Goal: Task Accomplishment & Management: Manage account settings

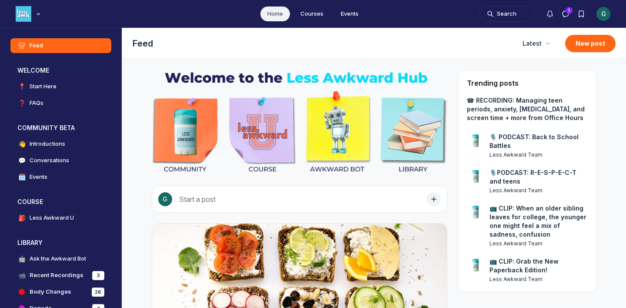
scroll to position [2362, 1666]
click at [607, 16] on div "G" at bounding box center [604, 14] width 14 height 14
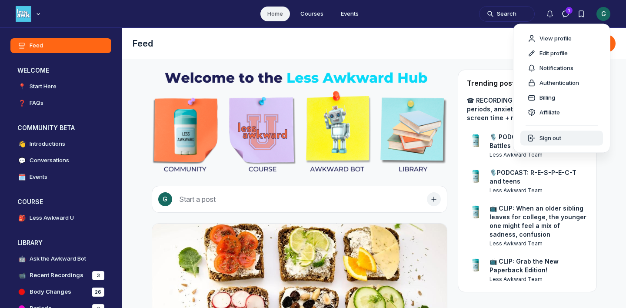
click at [542, 138] on span "Sign out" at bounding box center [551, 138] width 22 height 9
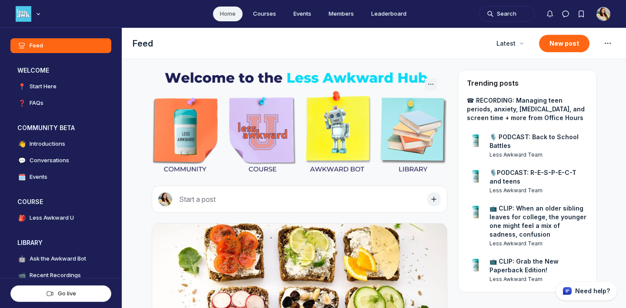
scroll to position [2225, 1666]
click at [37, 11] on icon "Main navigation bar" at bounding box center [38, 13] width 9 height 5
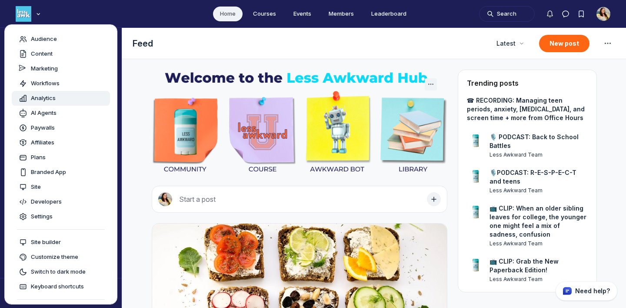
click at [47, 96] on span "Analytics" at bounding box center [43, 98] width 25 height 9
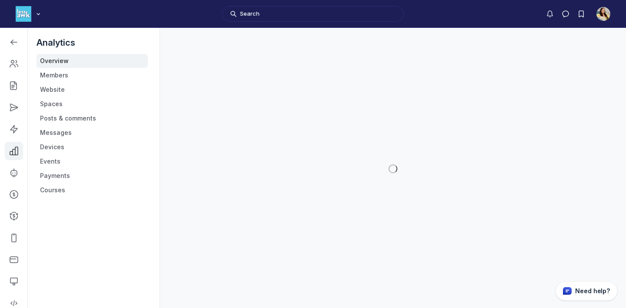
scroll to position [2360, 1240]
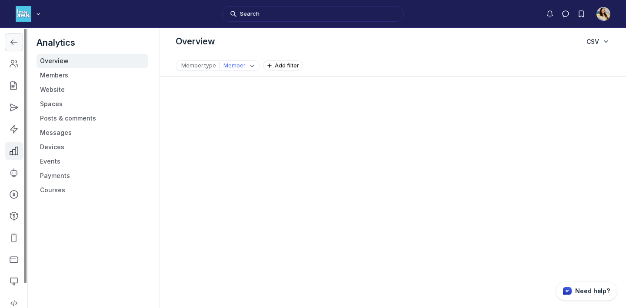
click at [12, 40] on icon "Left Sidebar" at bounding box center [14, 42] width 9 height 9
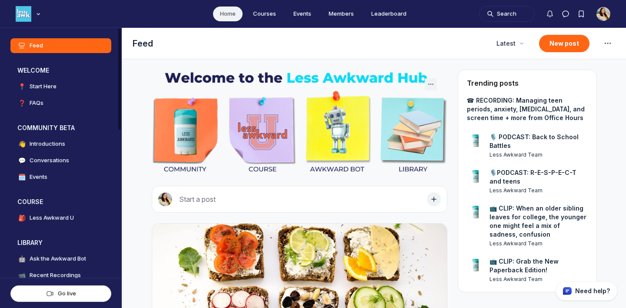
scroll to position [2225, 1666]
click at [39, 14] on icon "Main navigation bar" at bounding box center [38, 13] width 9 height 5
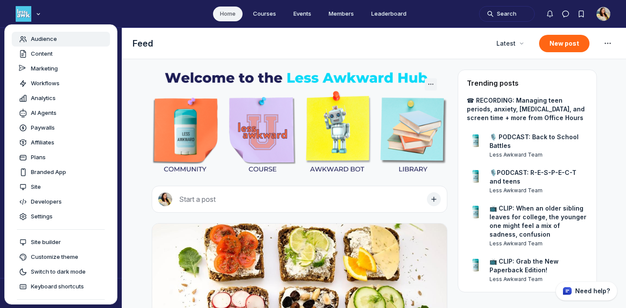
click at [48, 44] on link "Audience" at bounding box center [61, 39] width 98 height 15
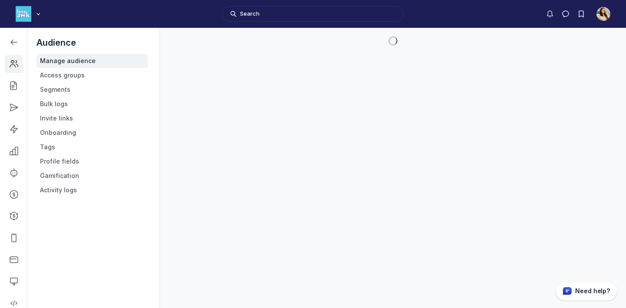
scroll to position [2360, 1240]
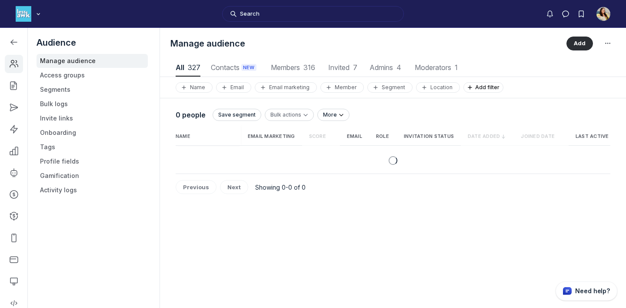
scroll to position [1176, 3060]
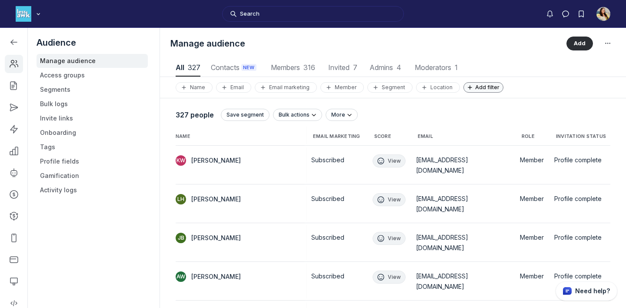
click at [464, 86] on button "Add filter" at bounding box center [484, 87] width 40 height 10
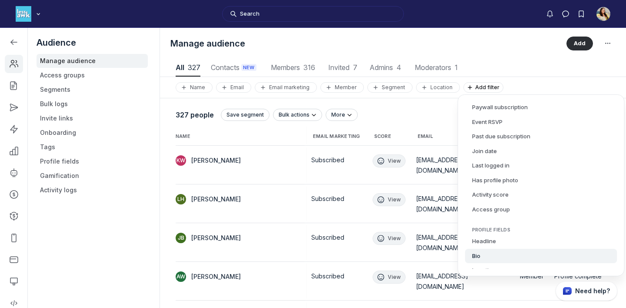
scroll to position [223, 0]
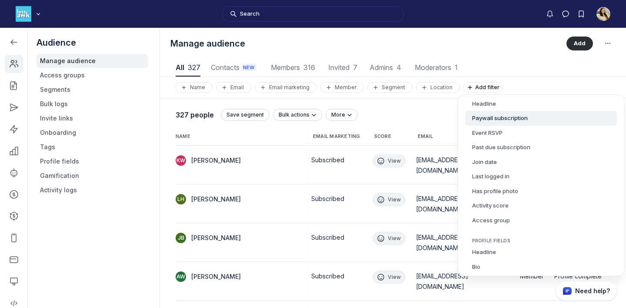
click at [506, 120] on button "Paywall subscription" at bounding box center [542, 118] width 152 height 15
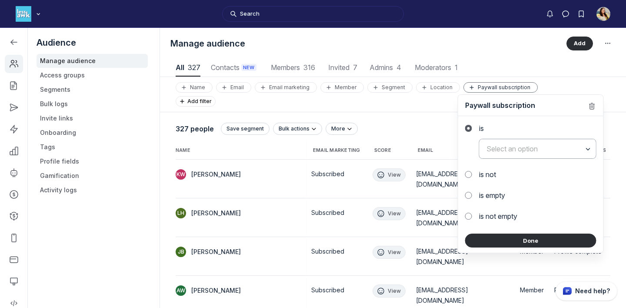
click at [503, 155] on input "text" at bounding box center [538, 148] width 117 height 19
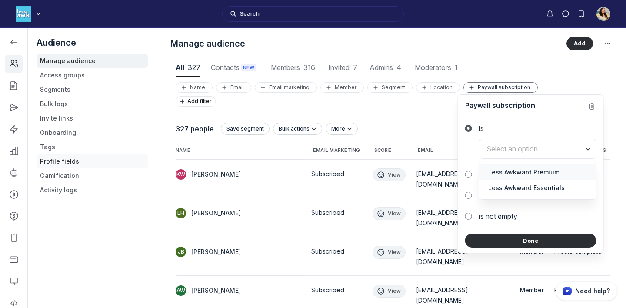
click at [60, 160] on link "Profile fields" at bounding box center [92, 161] width 111 height 14
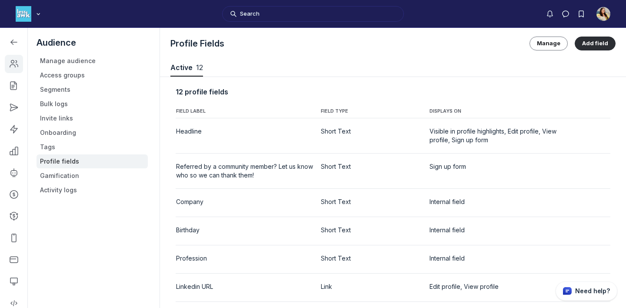
scroll to position [1178, 3123]
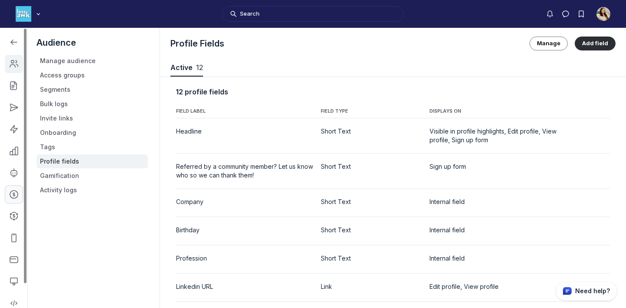
click at [12, 196] on icon "Left Sidebar" at bounding box center [14, 194] width 9 height 9
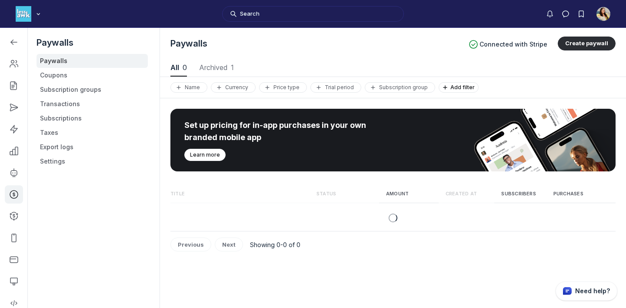
scroll to position [1178, 3123]
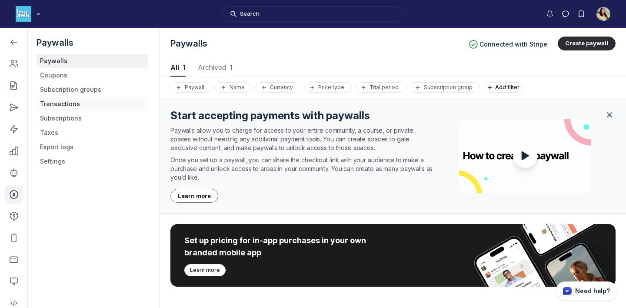
click at [67, 105] on link "Transactions" at bounding box center [92, 104] width 111 height 14
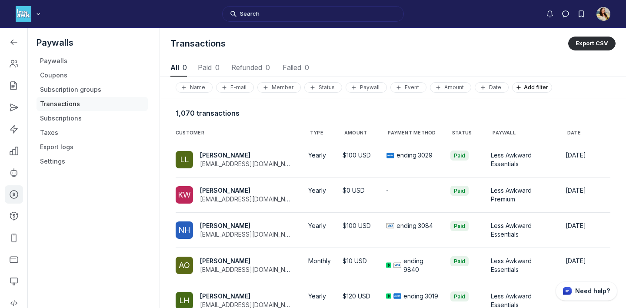
scroll to position [1178, 3123]
click at [524, 86] on span "Add filter" at bounding box center [538, 87] width 28 height 7
